Goal: Browse casually

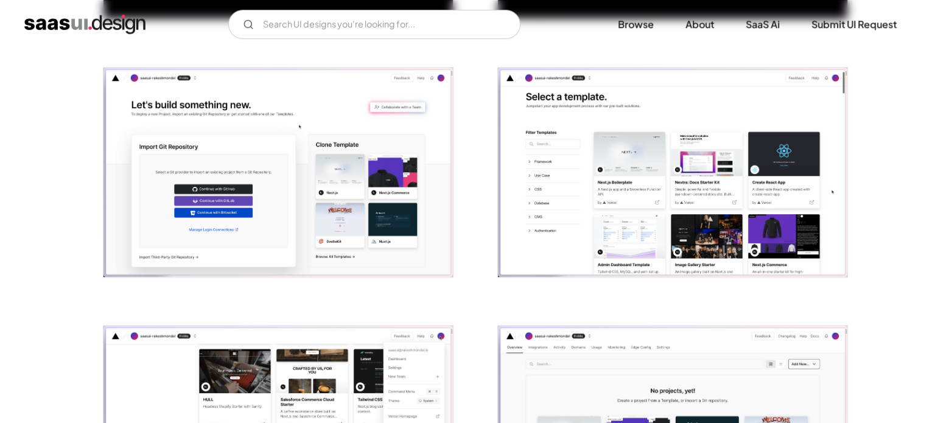
scroll to position [730, 0]
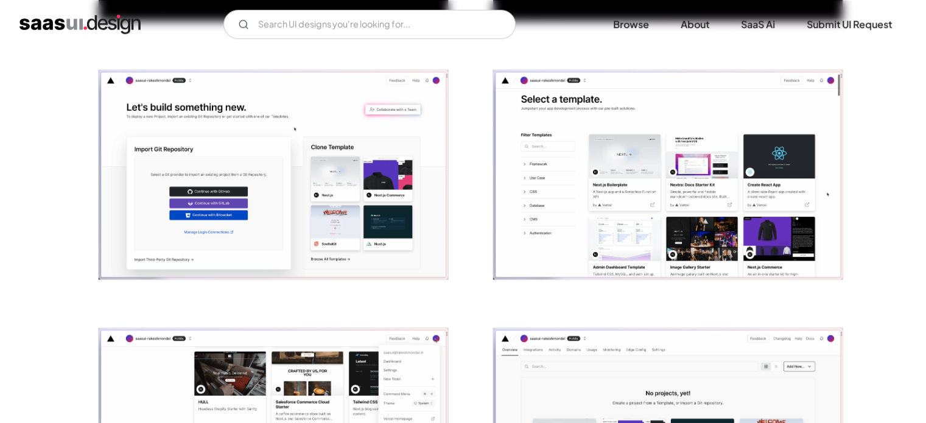
click at [611, 199] on img "open lightbox" at bounding box center [667, 174] width 349 height 209
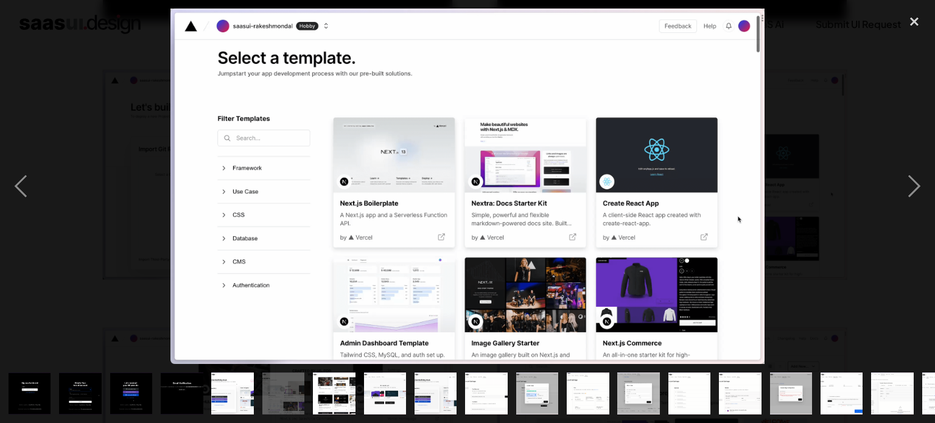
click at [603, 134] on img at bounding box center [466, 186] width 593 height 355
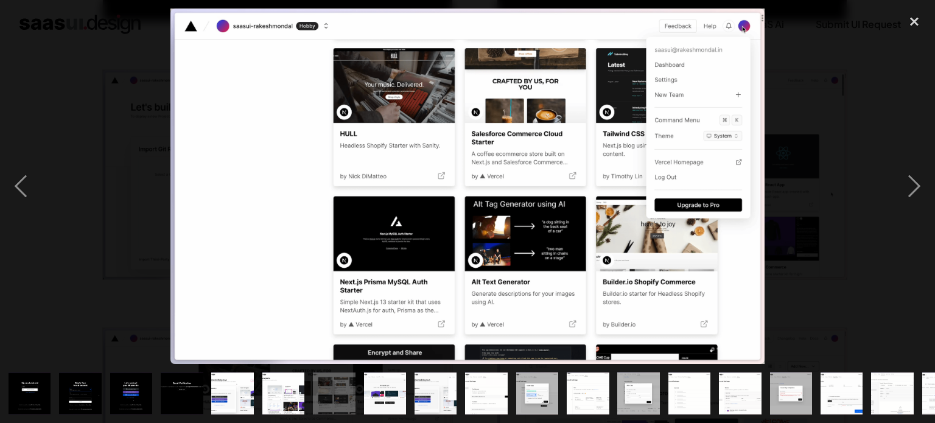
click at [760, 166] on img at bounding box center [466, 186] width 593 height 355
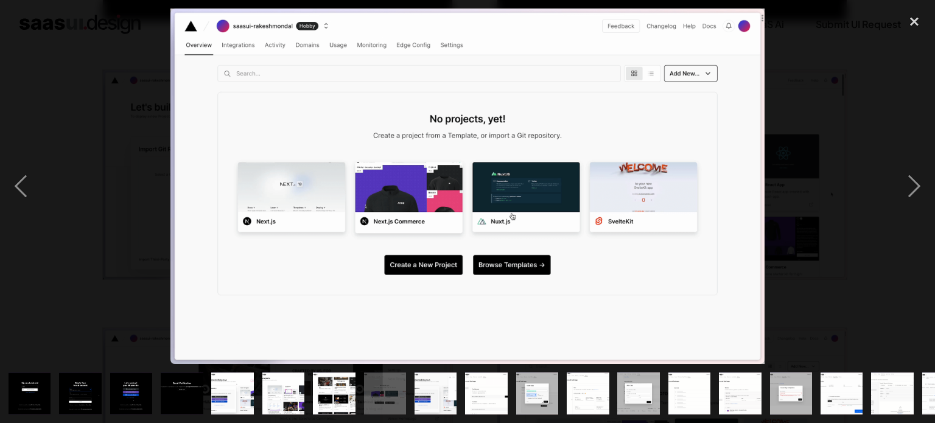
click at [579, 232] on img at bounding box center [466, 186] width 593 height 355
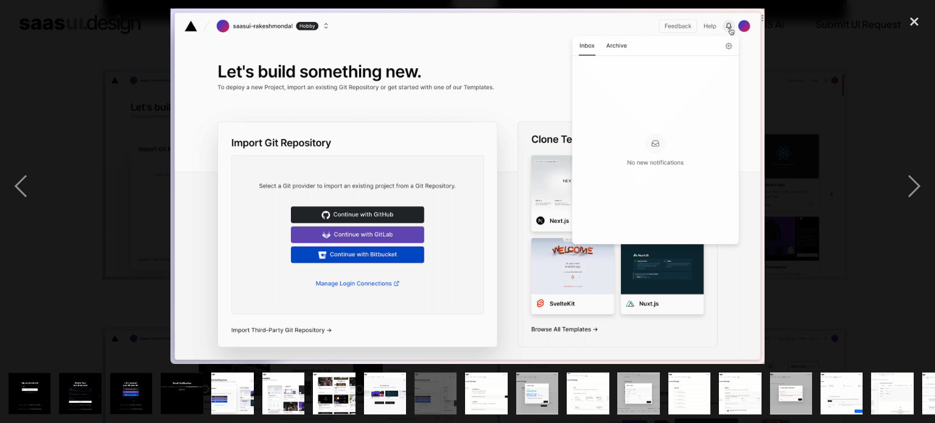
click at [579, 232] on img at bounding box center [466, 186] width 593 height 355
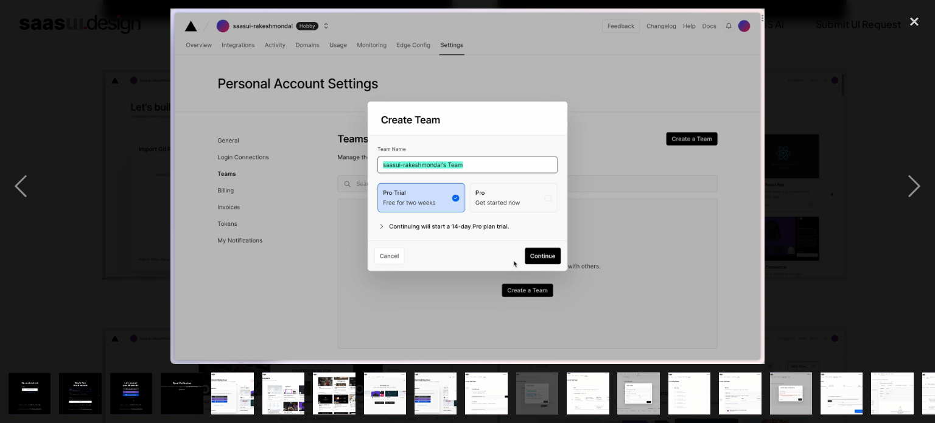
click at [579, 233] on img at bounding box center [466, 186] width 593 height 355
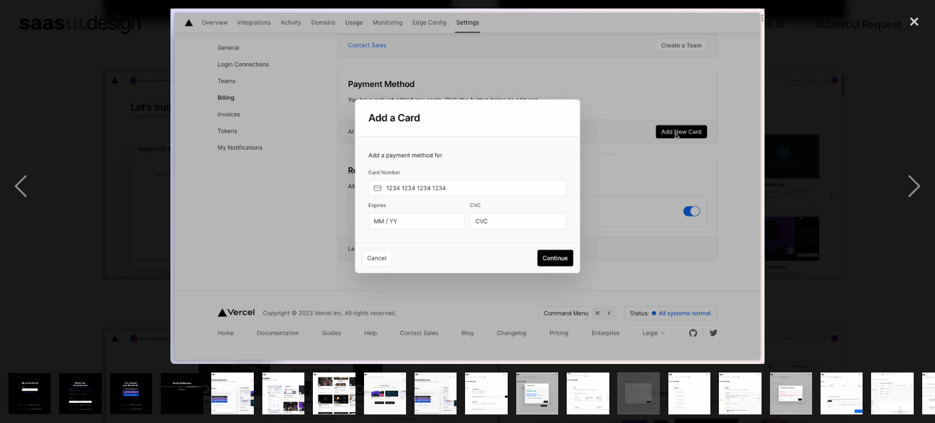
click at [579, 233] on img at bounding box center [466, 186] width 593 height 355
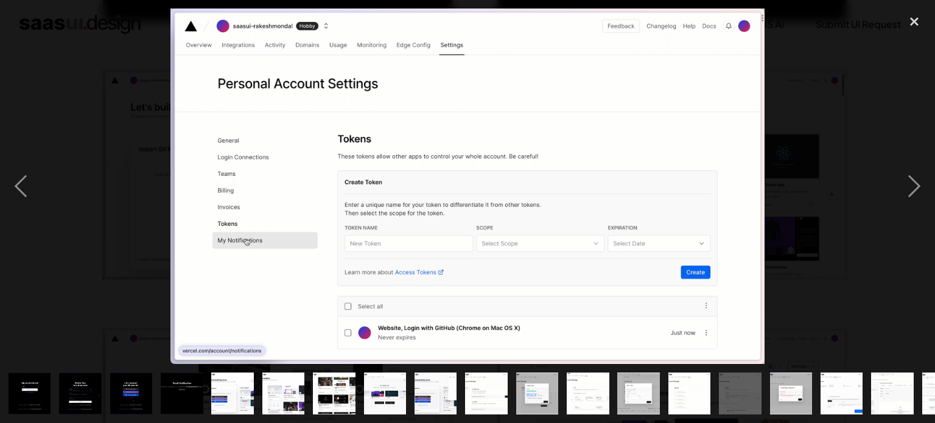
click at [581, 233] on img at bounding box center [466, 186] width 593 height 355
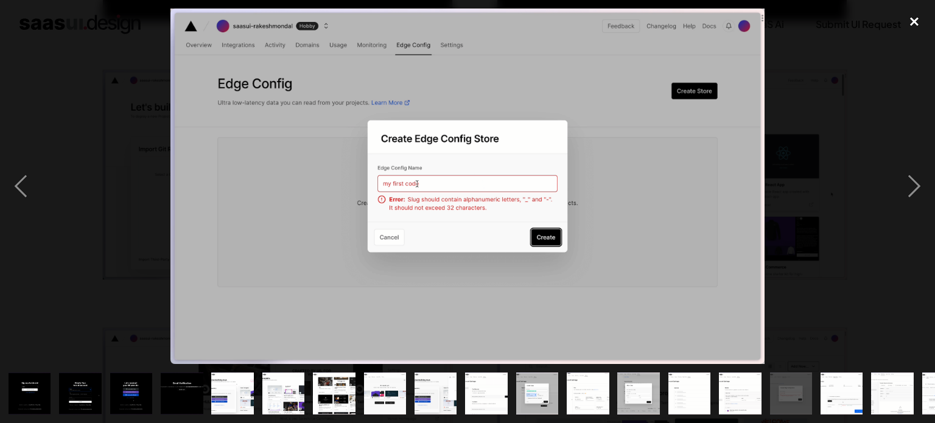
click at [911, 24] on div "close lightbox" at bounding box center [914, 22] width 41 height 27
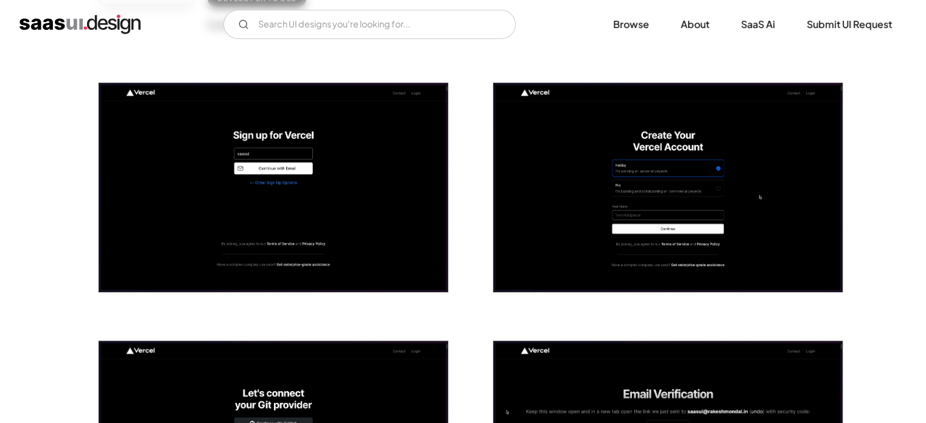
scroll to position [0, 0]
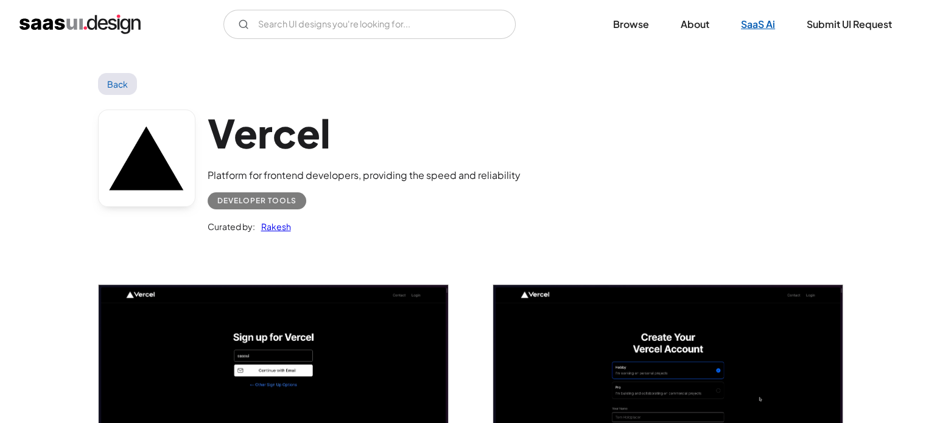
click at [768, 30] on link "SaaS Ai" at bounding box center [757, 24] width 63 height 27
